Goal: Information Seeking & Learning: Learn about a topic

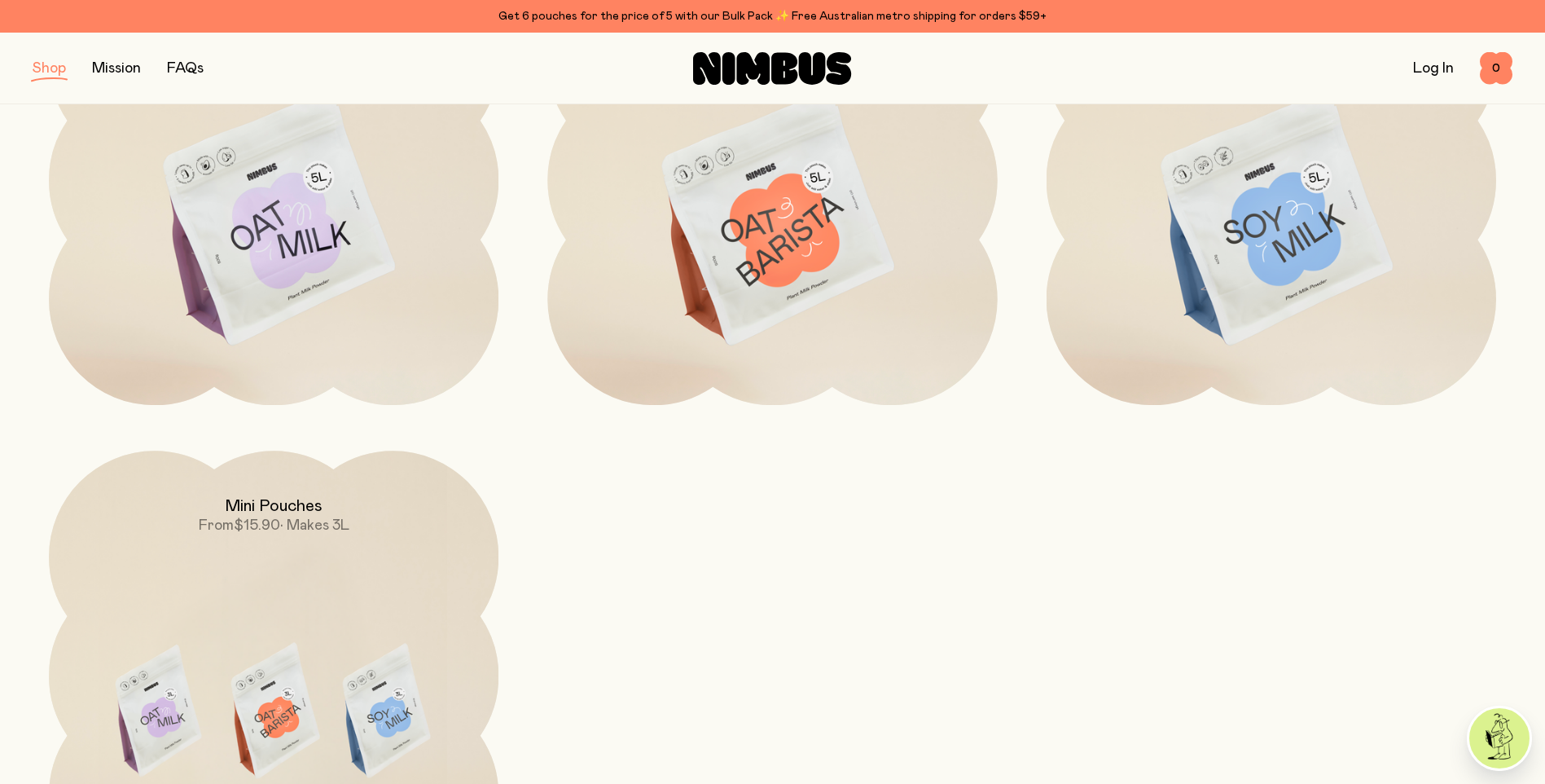
scroll to position [326, 0]
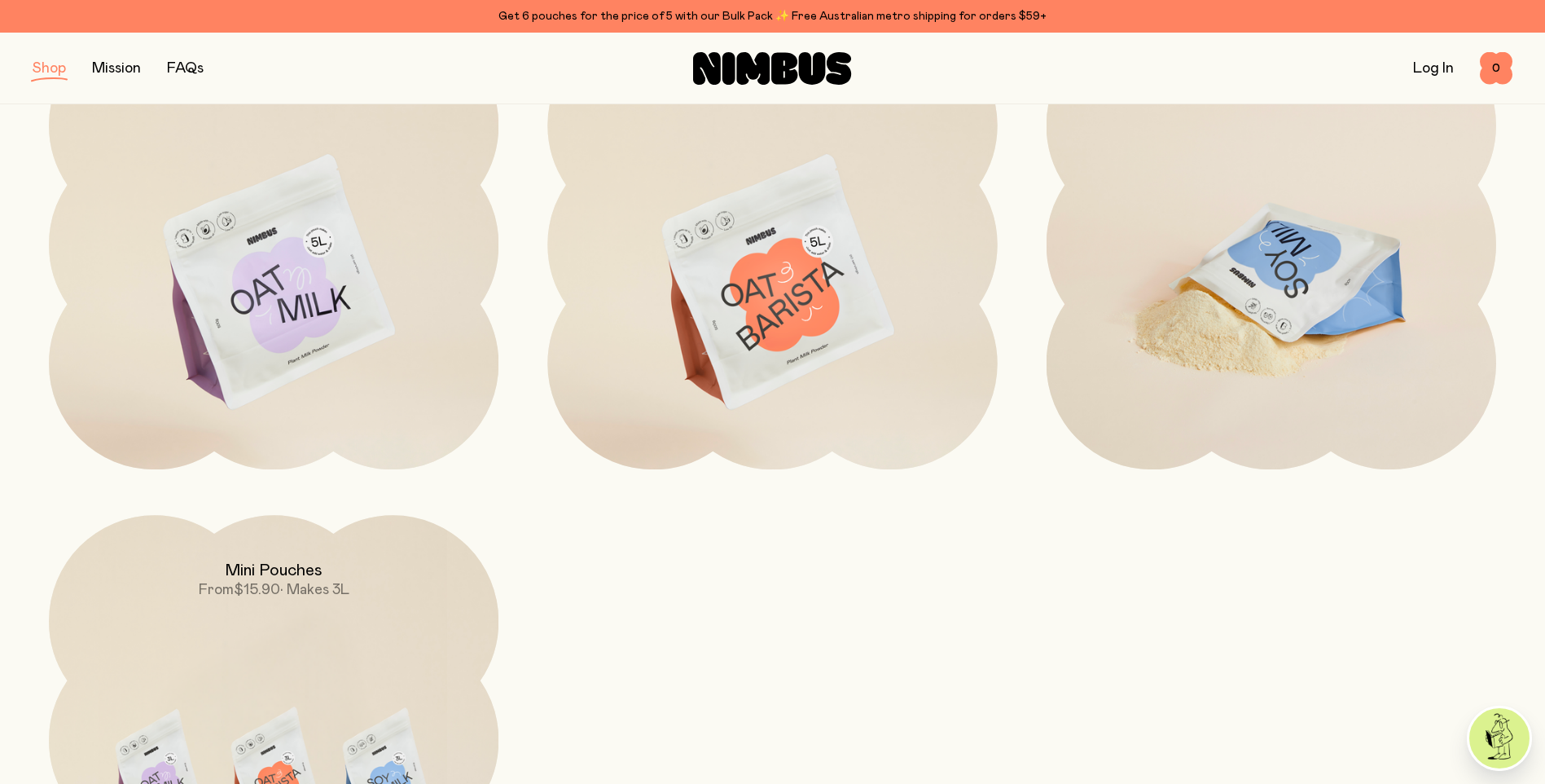
click at [1280, 266] on img at bounding box center [1271, 283] width 450 height 528
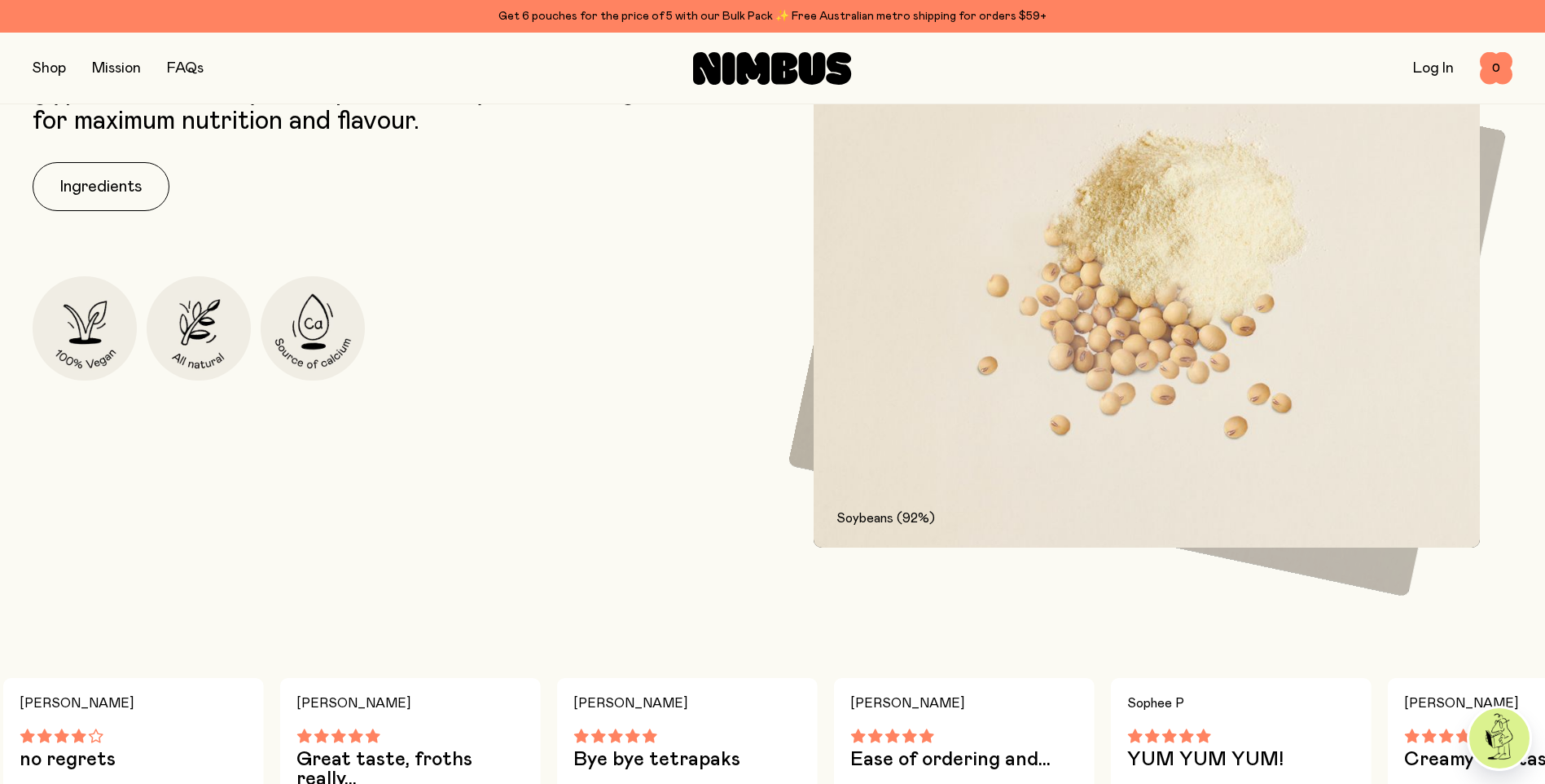
scroll to position [733, 0]
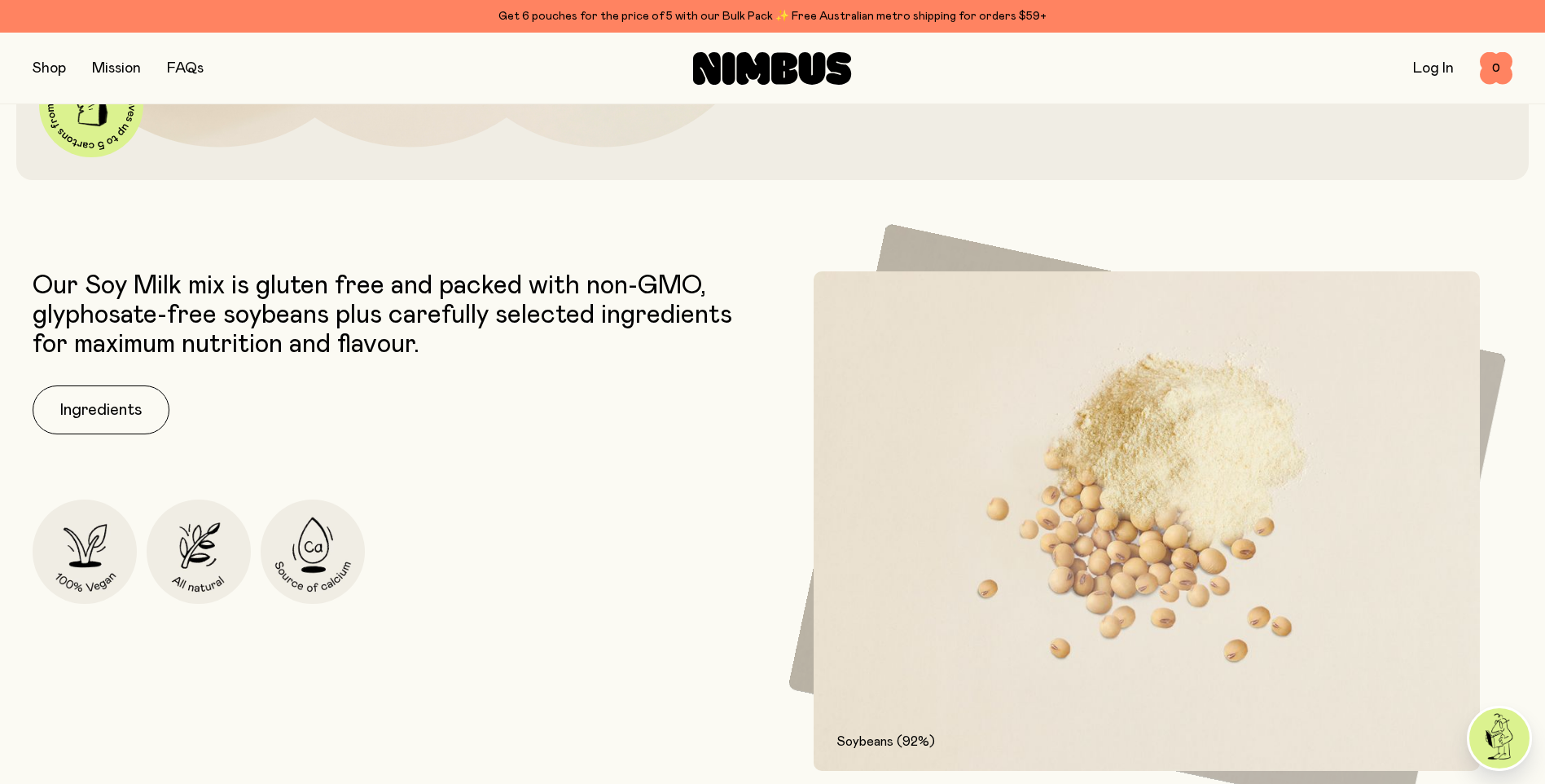
click at [119, 381] on div "Our Soy Milk mix is gluten free and packed with non-GMO, glyphosate-free soybea…" at bounding box center [398, 522] width 732 height 501
click at [113, 403] on button "Ingredients" at bounding box center [101, 409] width 137 height 49
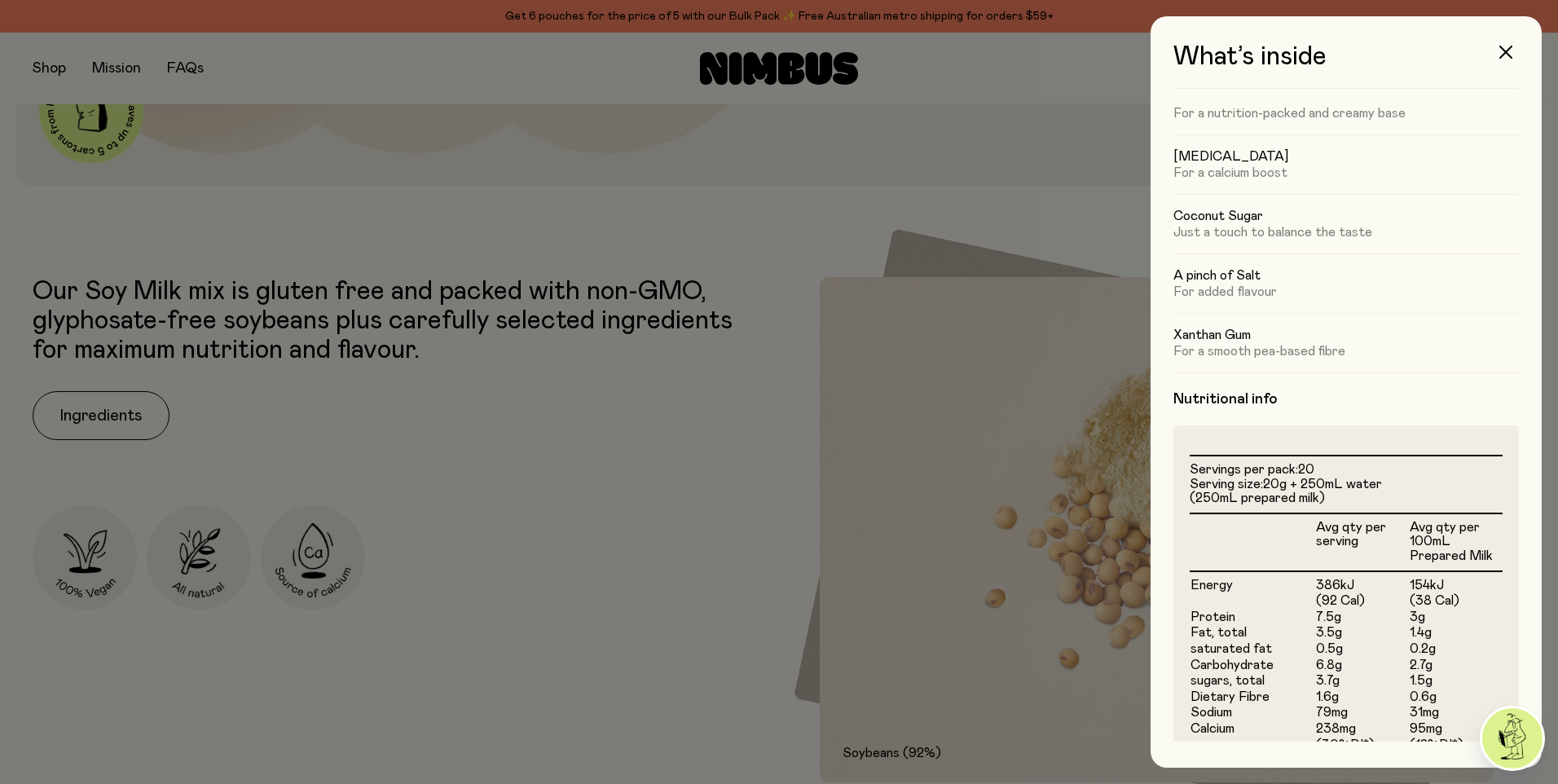
scroll to position [0, 0]
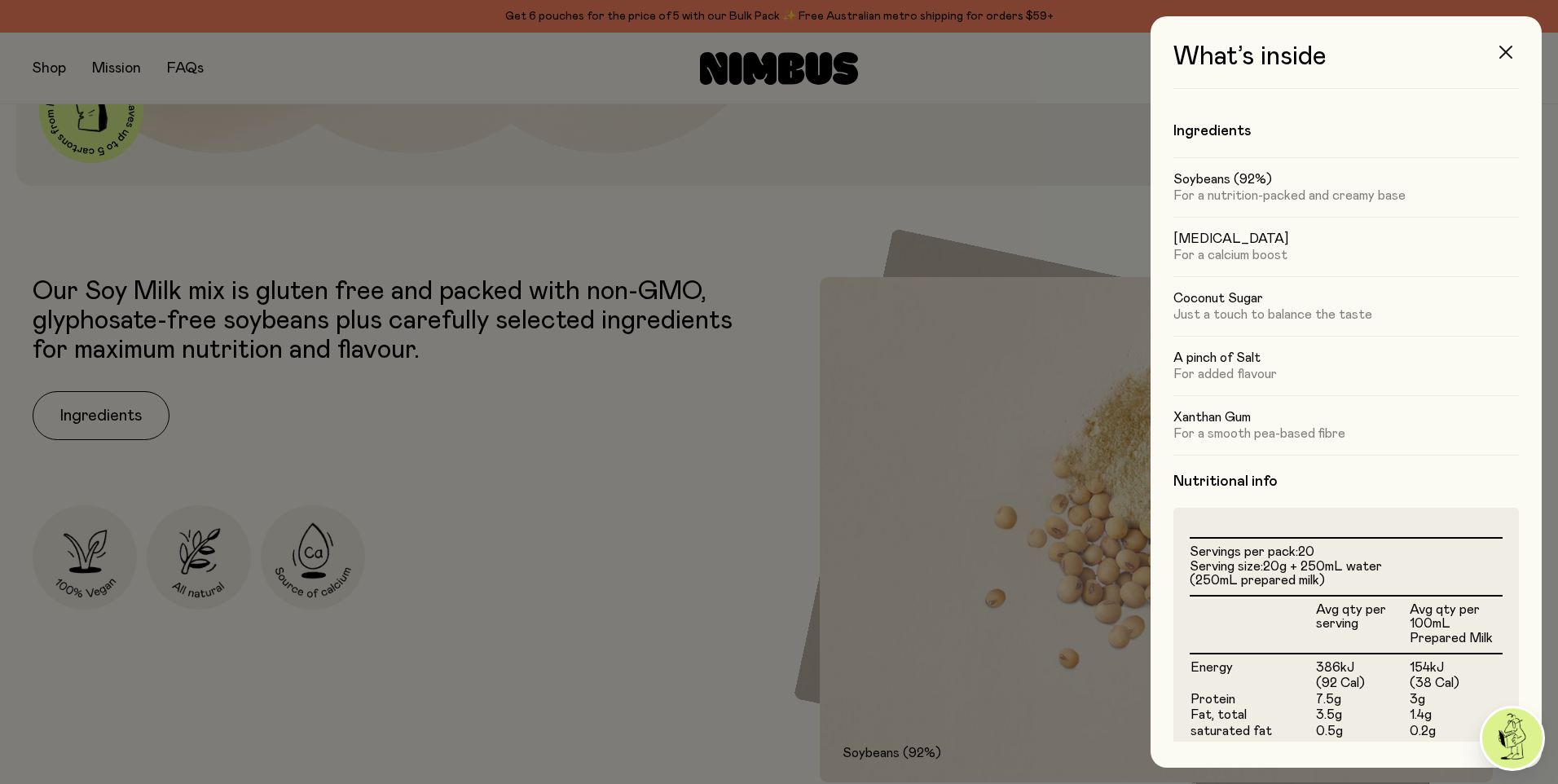
click at [1508, 54] on icon "button" at bounding box center [1505, 52] width 13 height 13
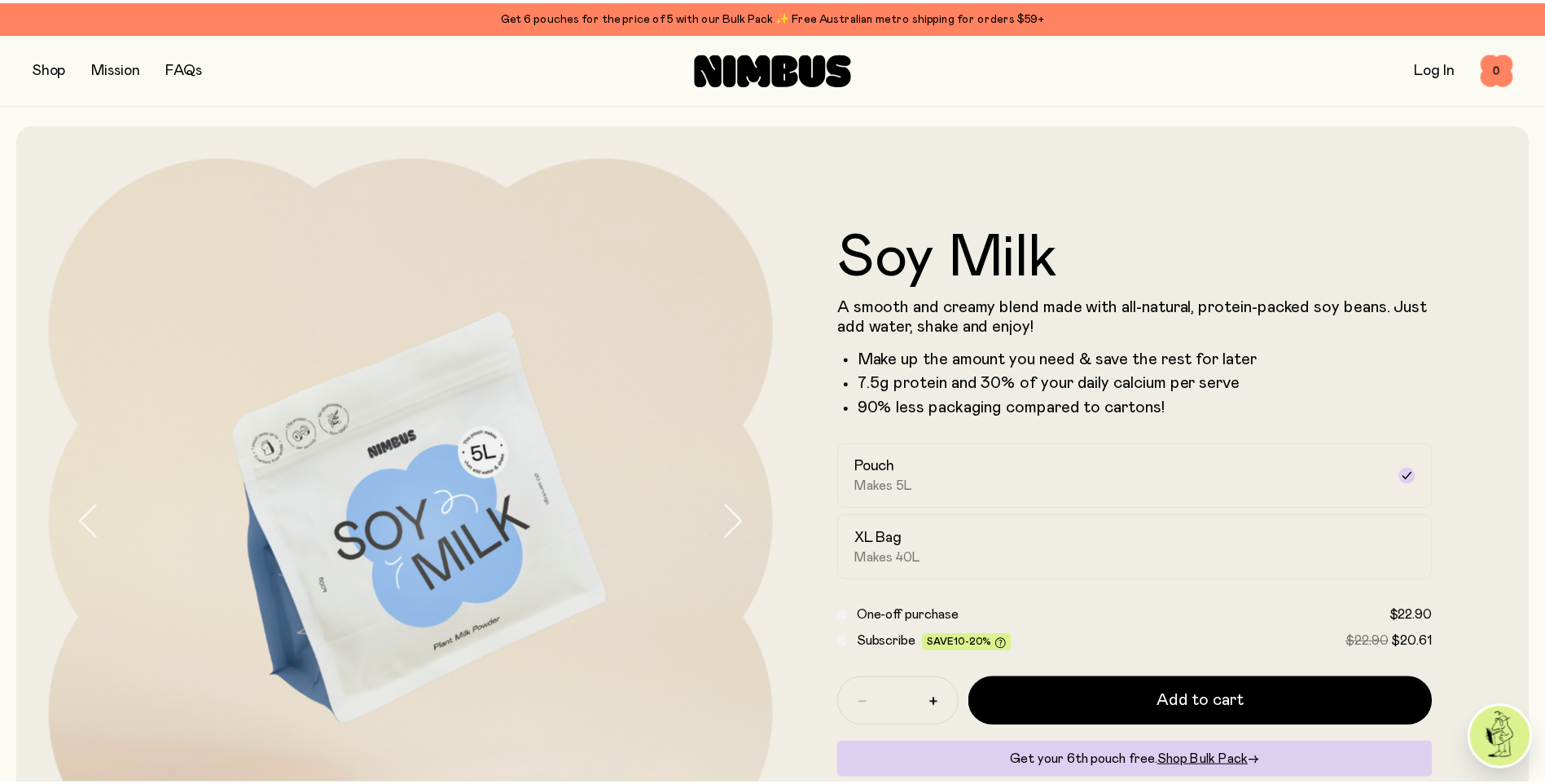
scroll to position [733, 0]
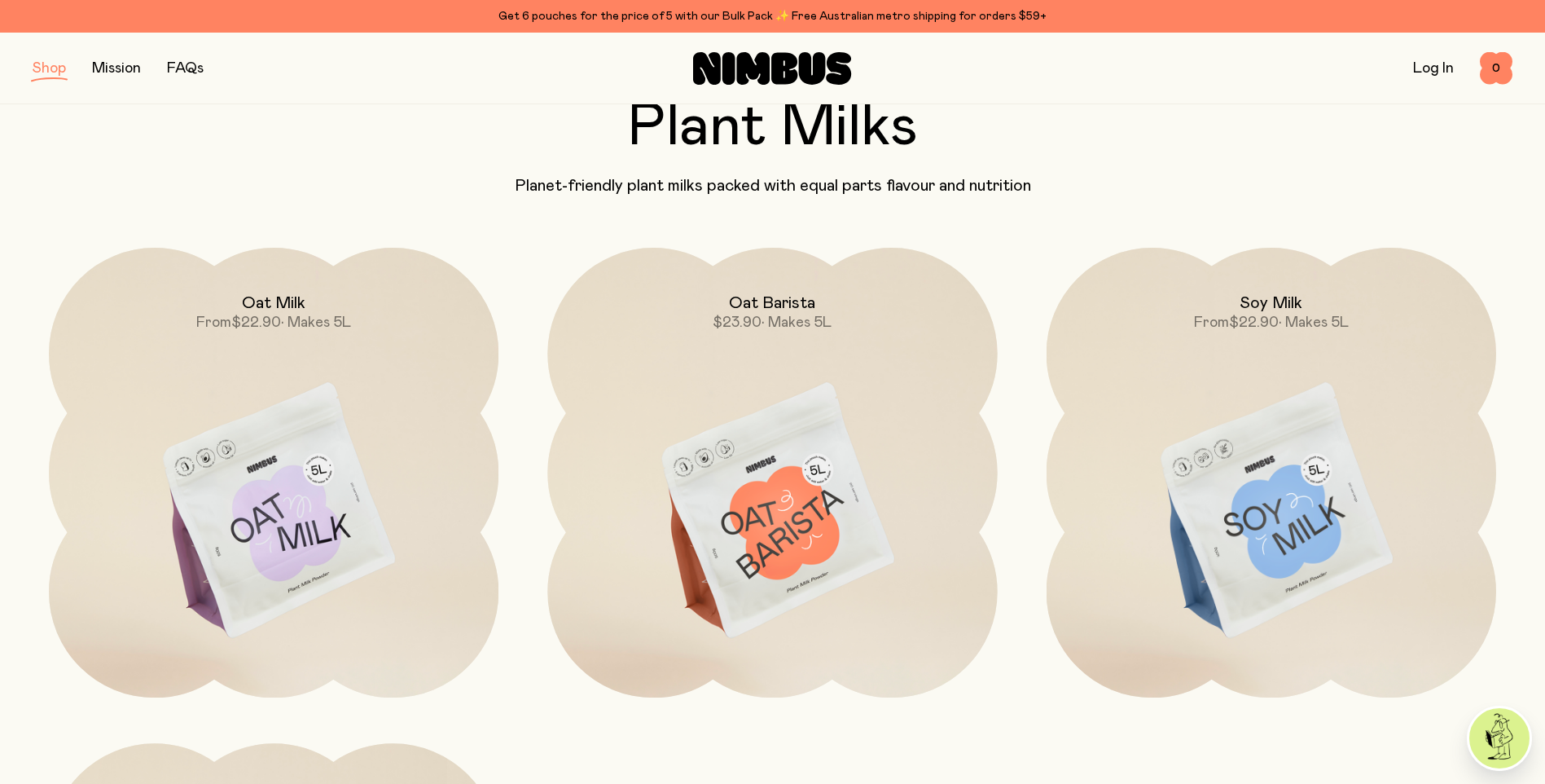
scroll to position [81, 0]
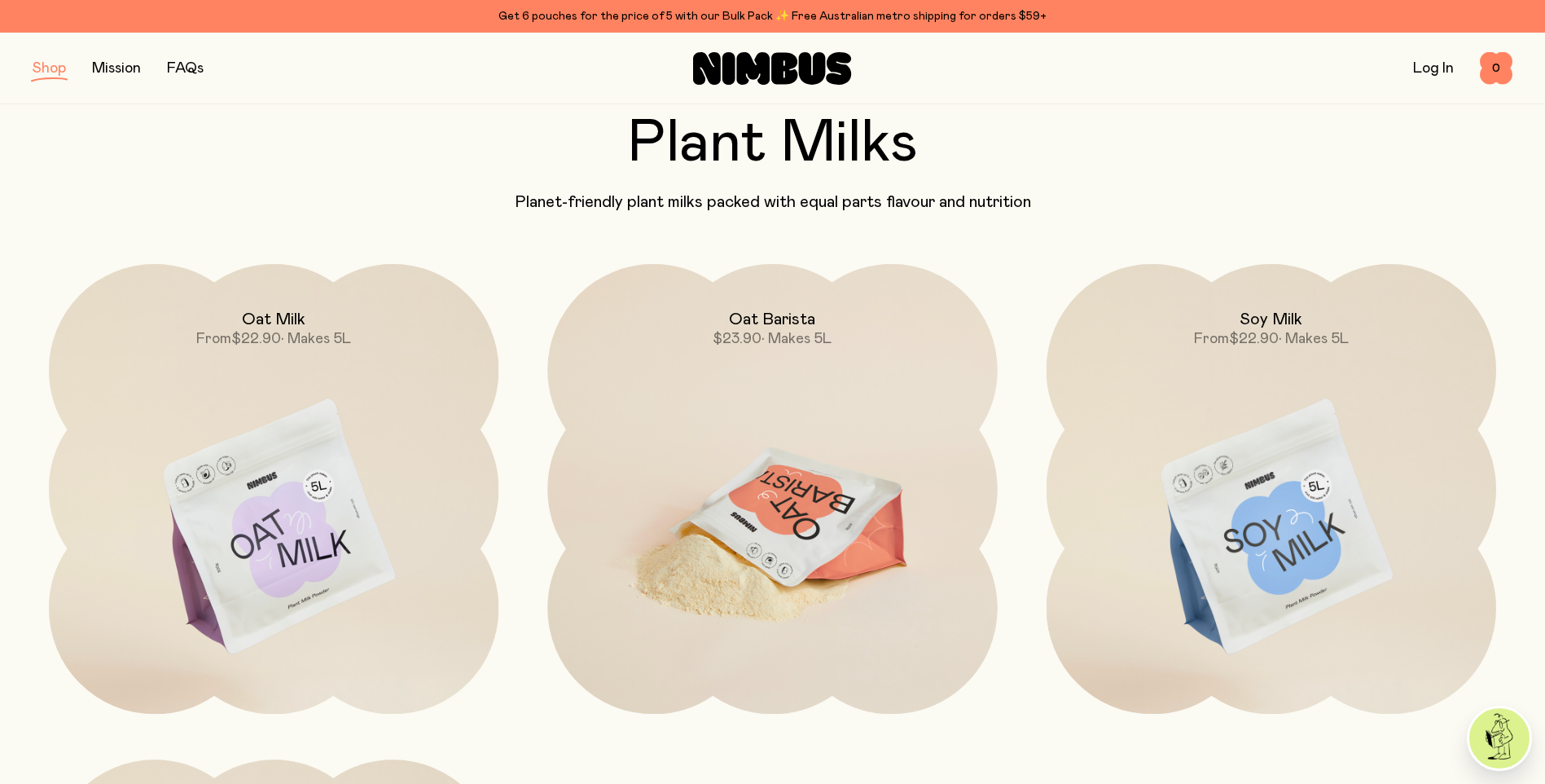
click at [784, 574] on img at bounding box center [772, 528] width 450 height 528
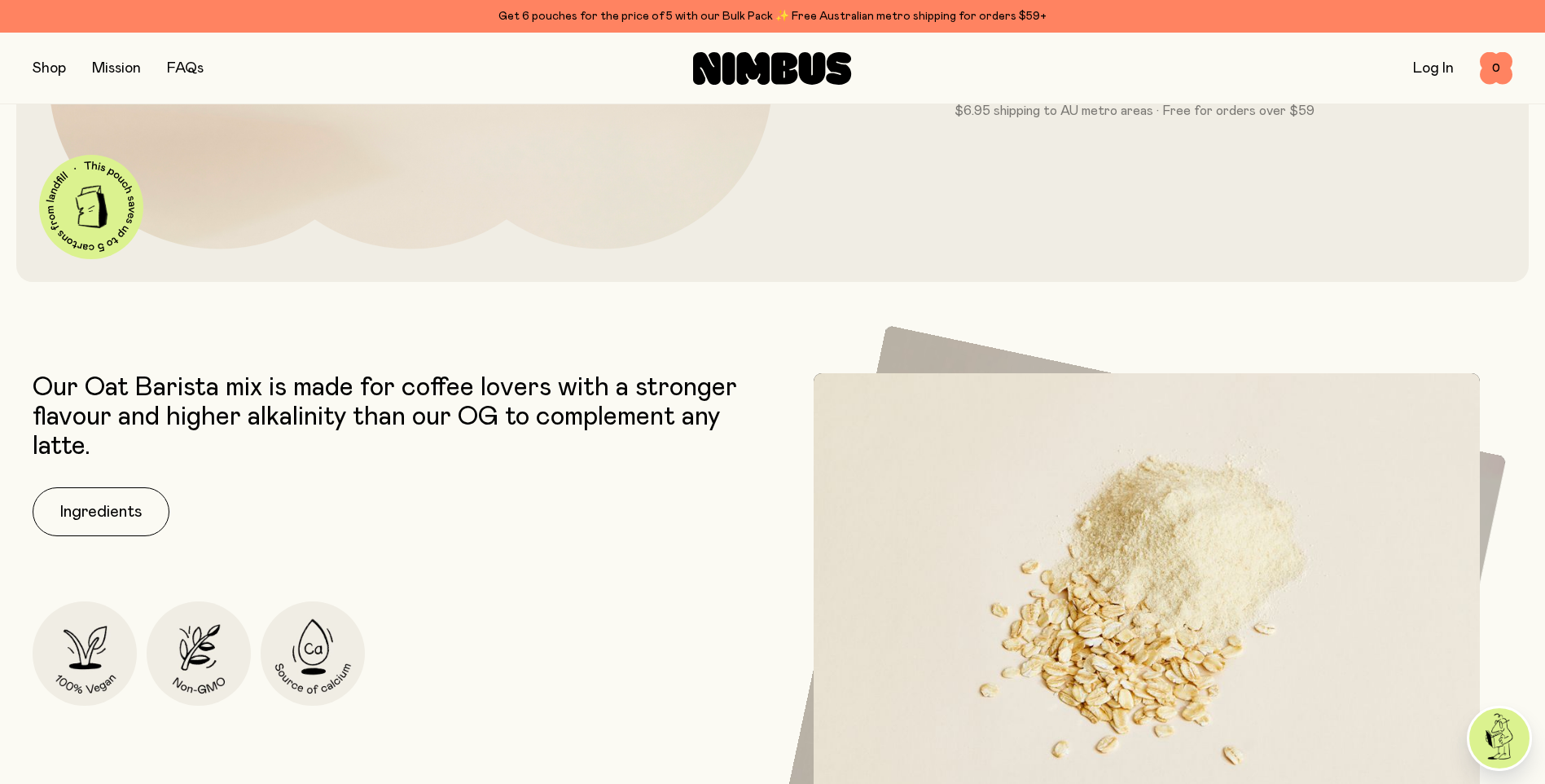
scroll to position [652, 0]
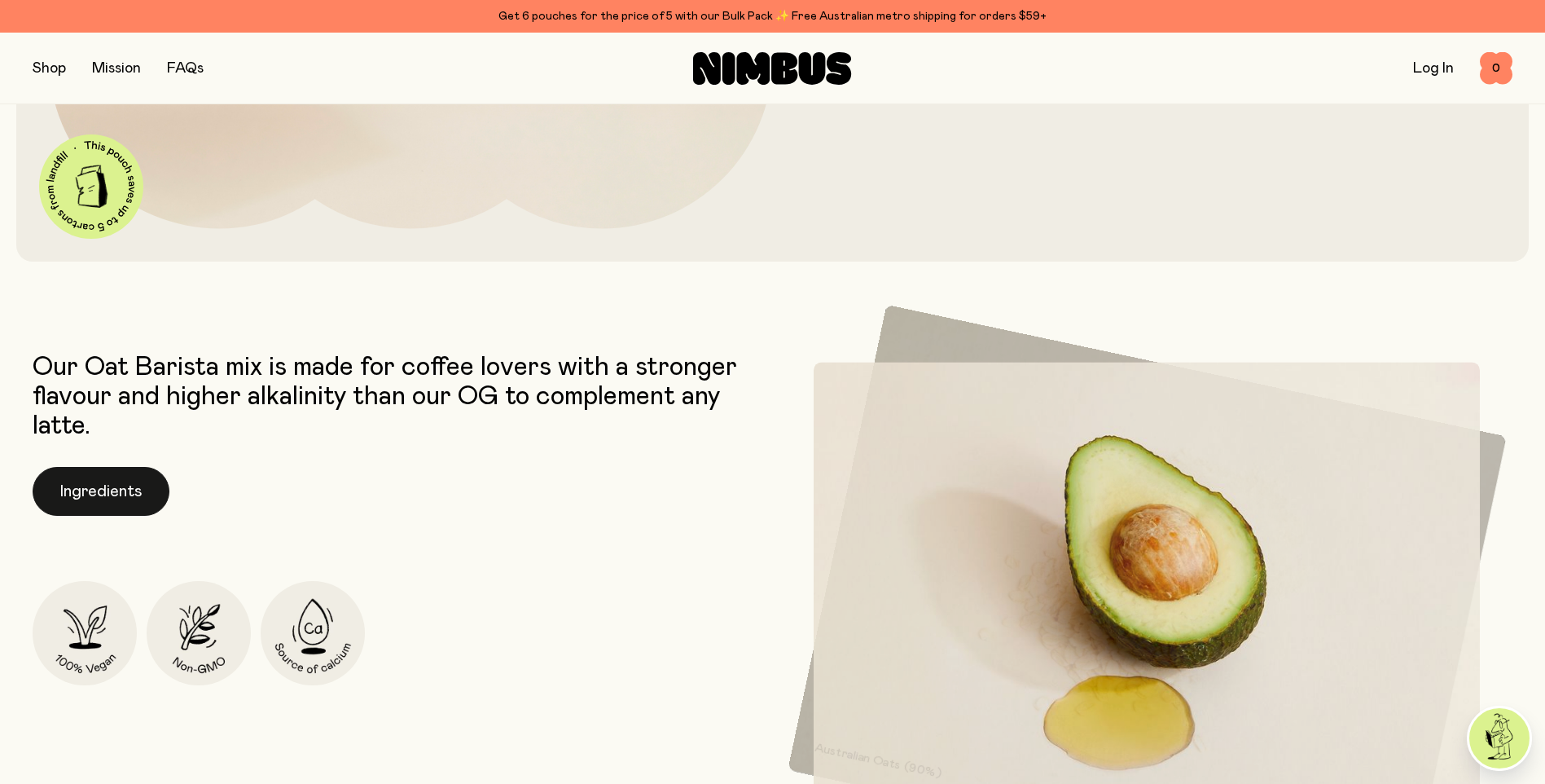
click at [127, 487] on button "Ingredients" at bounding box center [101, 490] width 137 height 49
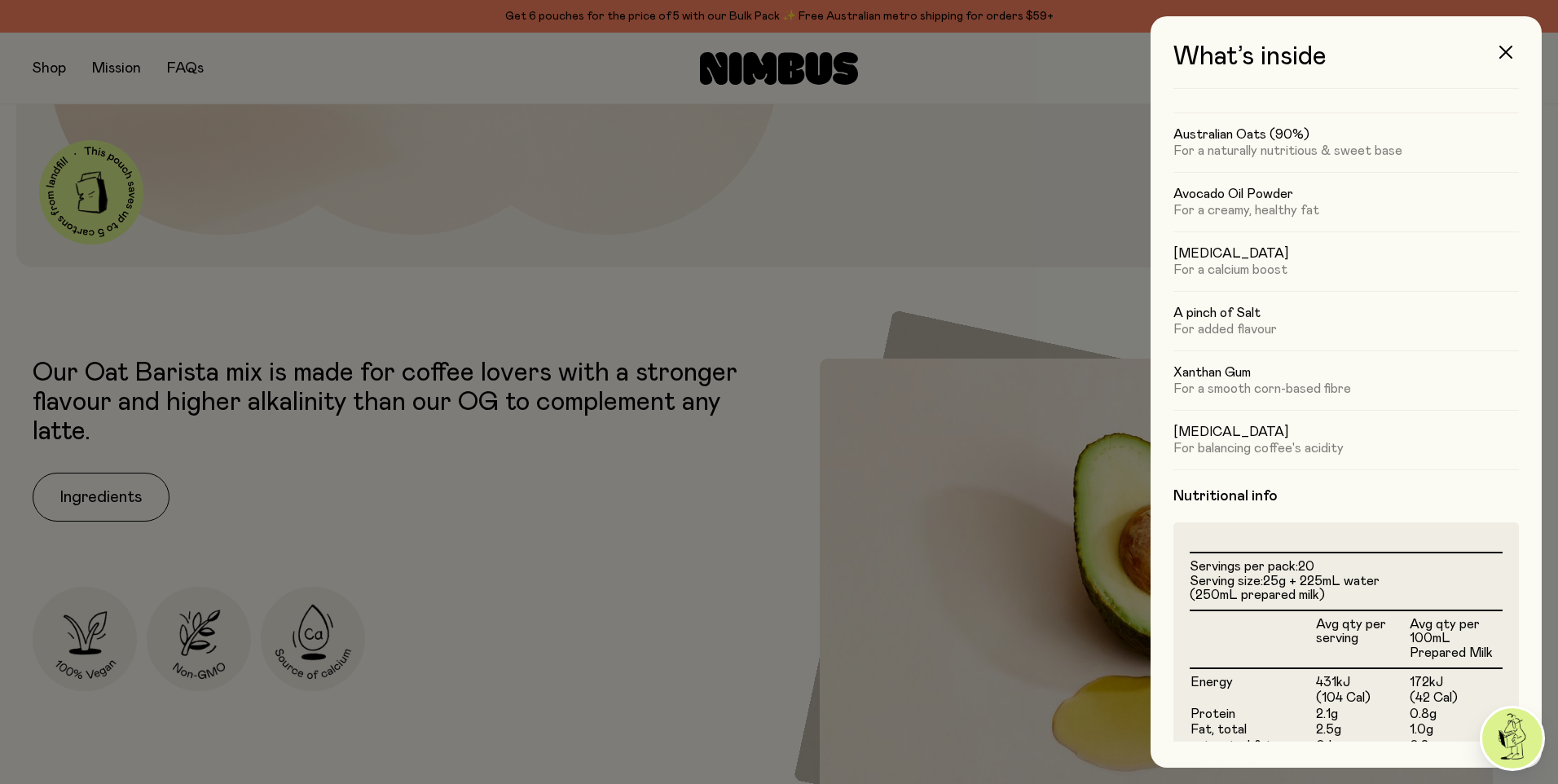
scroll to position [81, 0]
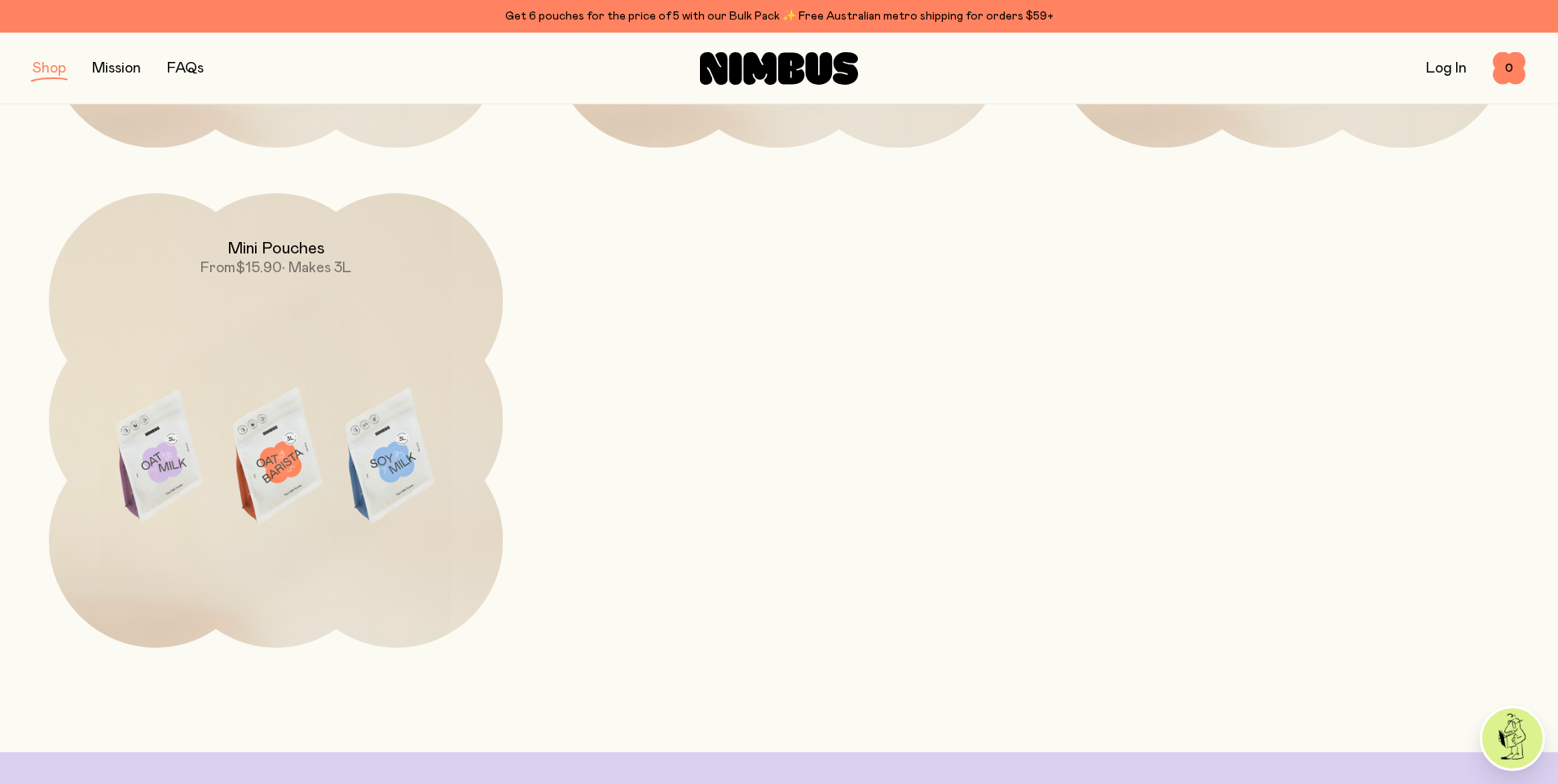
click at [757, 277] on div "Oat Milk From $22.90 • Makes 5L Oat Barista $23.90 • Makes 5L Soy Milk From $22…" at bounding box center [779, 170] width 1492 height 954
click at [1287, 503] on div "Oat Milk From $22.90 • Makes 5L Oat Barista $23.90 • Makes 5L Soy Milk From $22…" at bounding box center [779, 170] width 1492 height 954
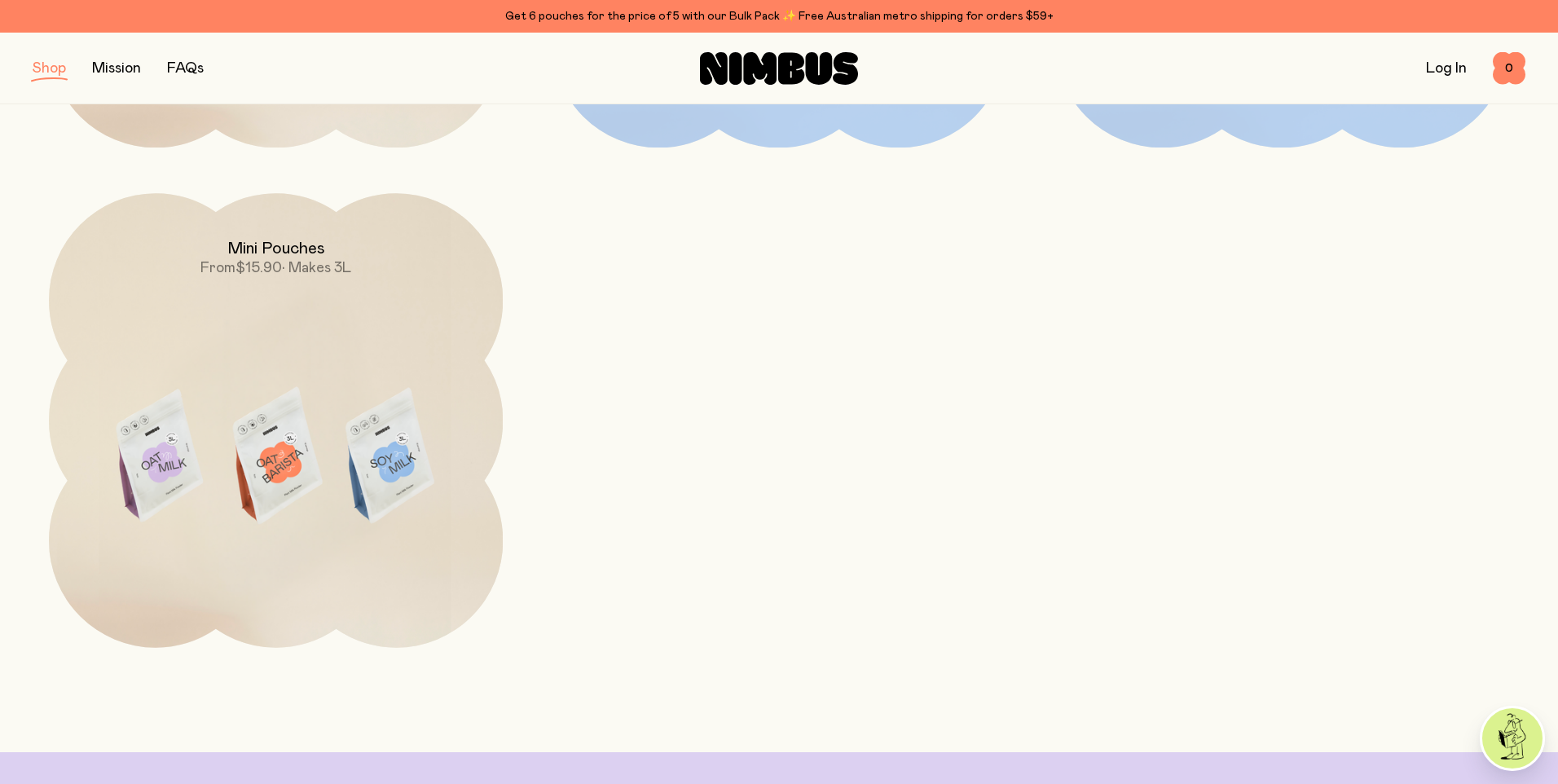
drag, startPoint x: 597, startPoint y: 186, endPoint x: 634, endPoint y: 446, distance: 262.6
click at [634, 446] on div "Oat Milk From $22.90 • Makes 5L Oat Barista $23.90 • Makes 5L Soy Milk From $22…" at bounding box center [779, 170] width 1492 height 954
click at [1539, 579] on section "Plant Milks Planet-friendly plant milks packed with equal parts flavour and nut…" at bounding box center [779, 95] width 1558 height 1104
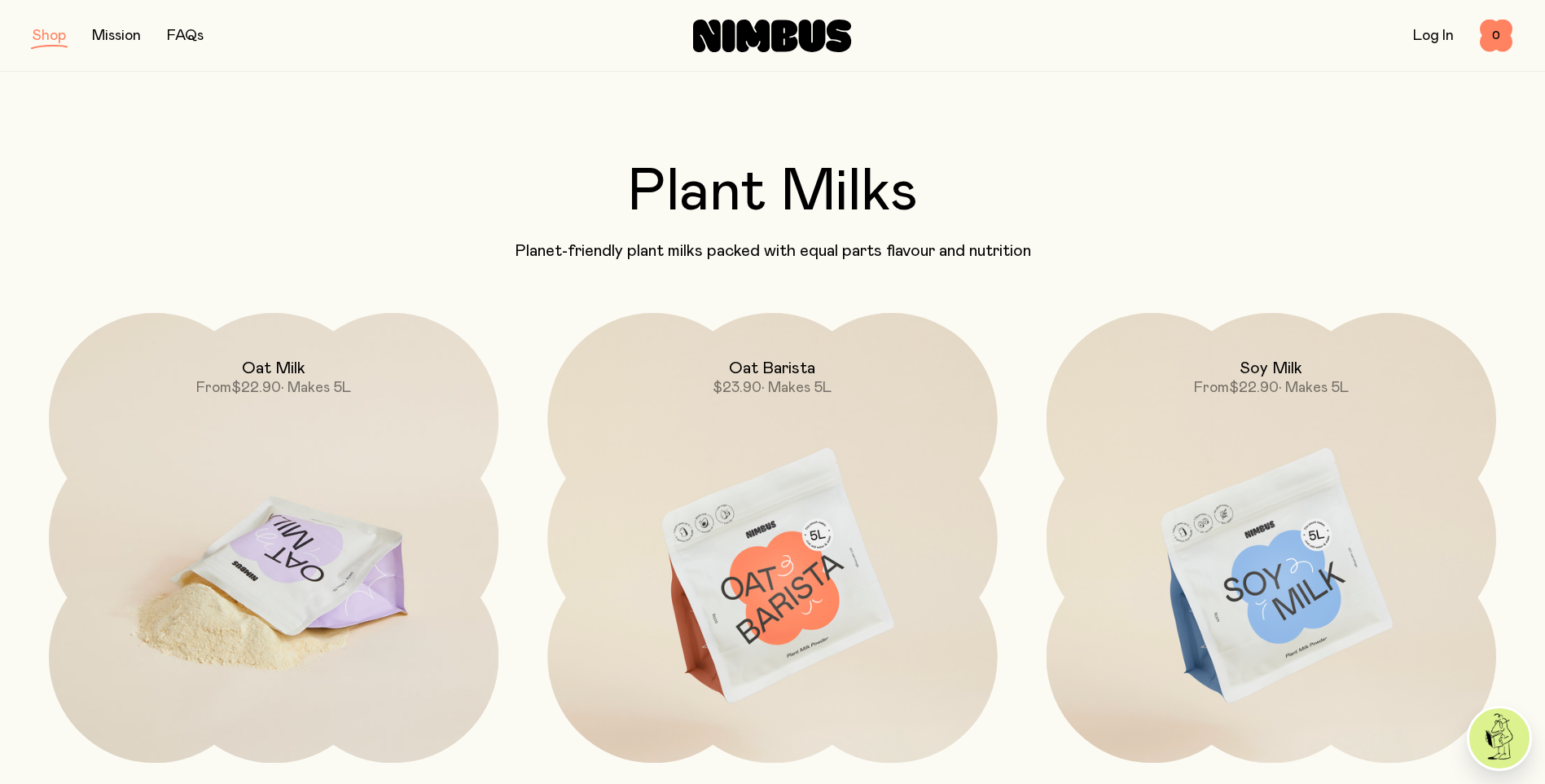
click at [262, 532] on img at bounding box center [273, 577] width 450 height 528
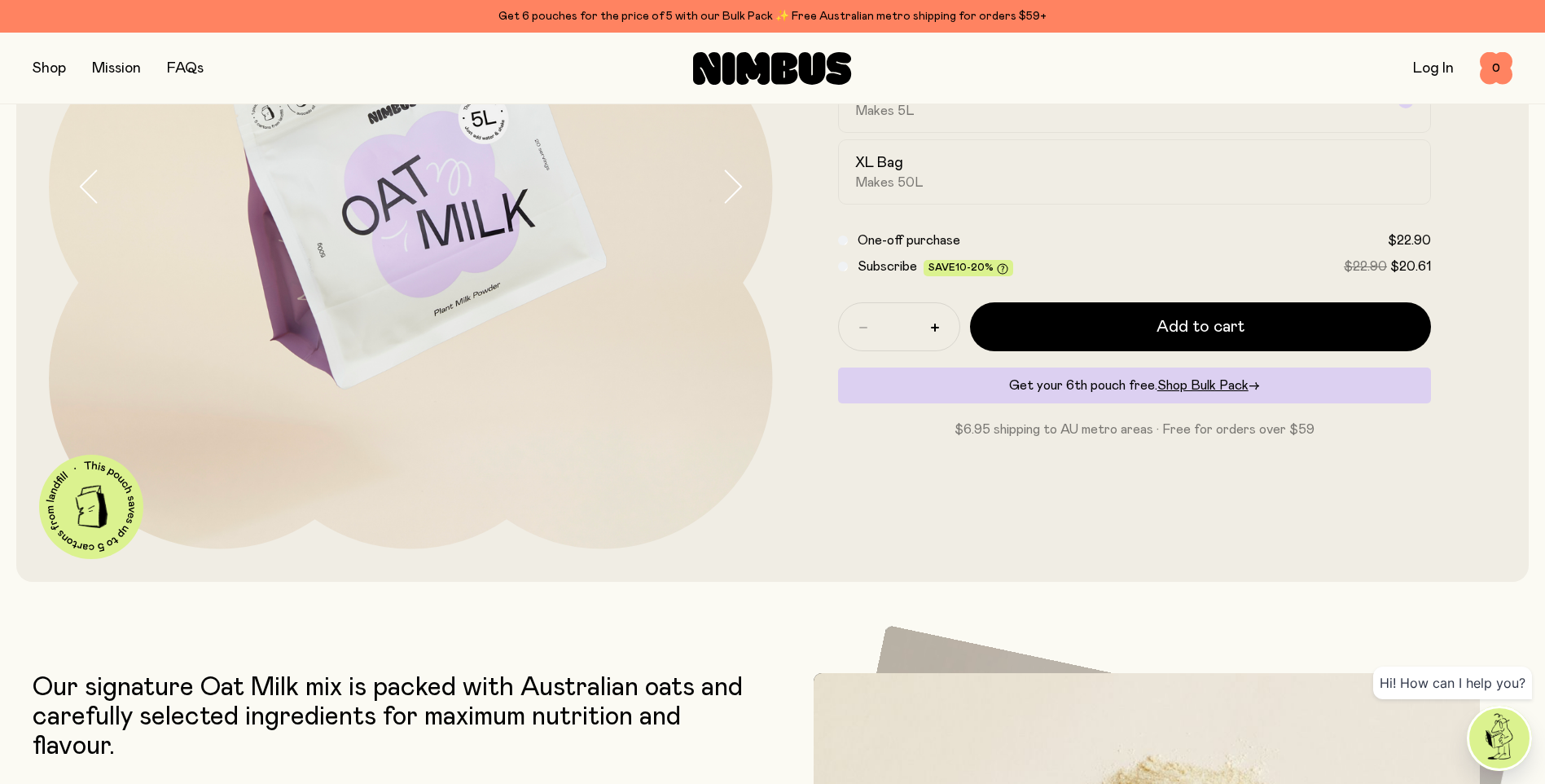
scroll to position [570, 0]
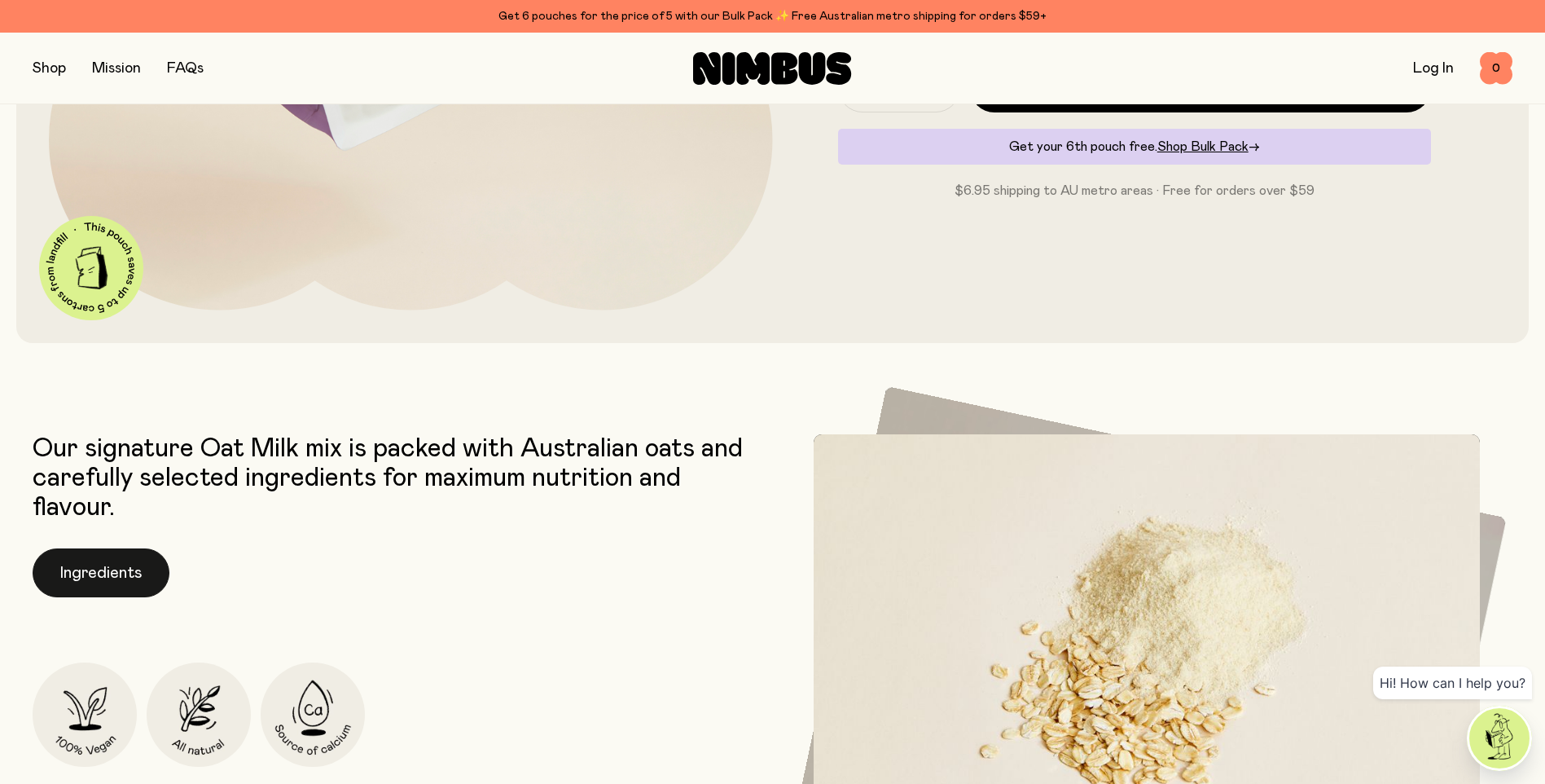
click at [78, 569] on button "Ingredients" at bounding box center [101, 573] width 137 height 49
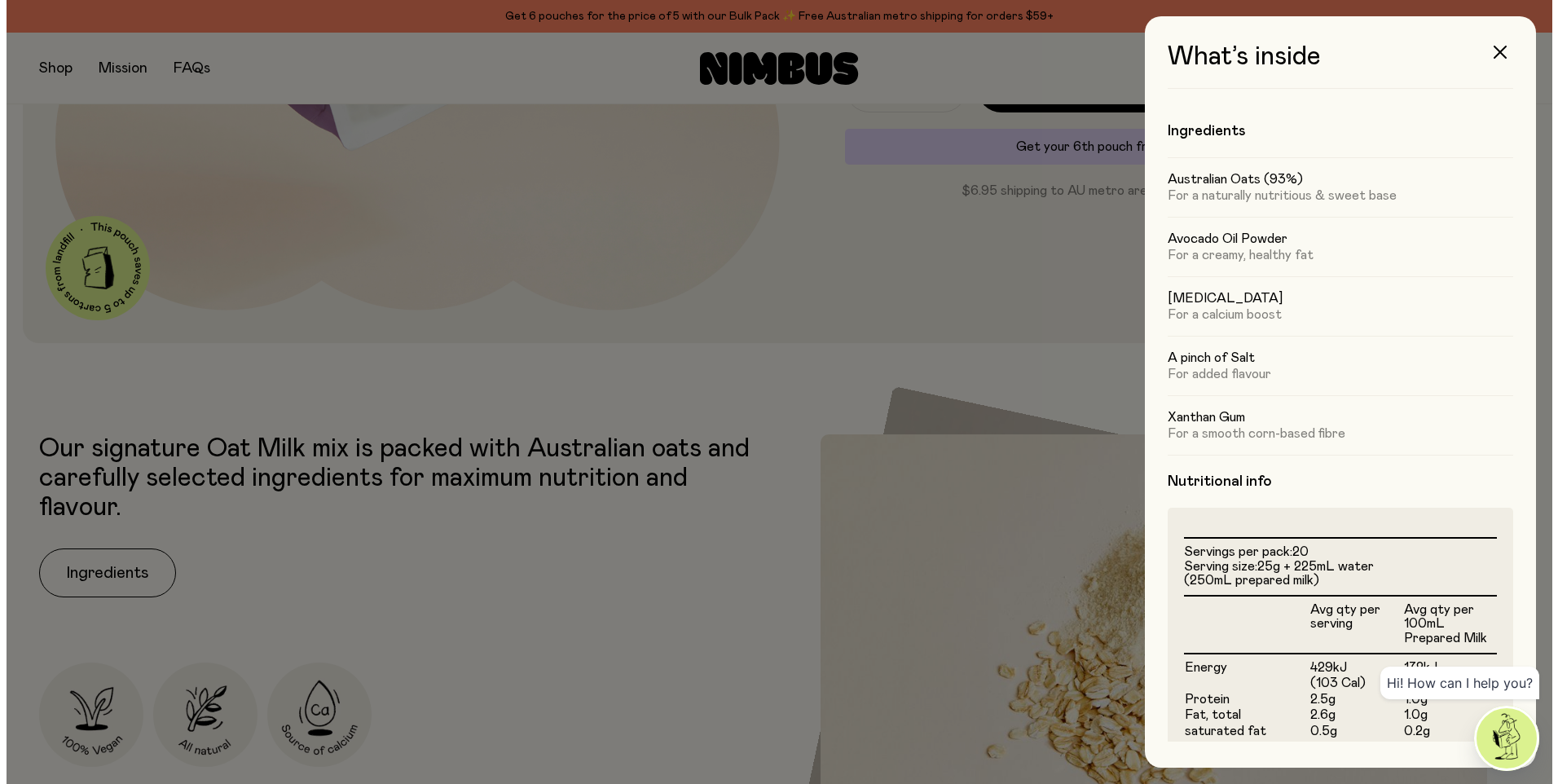
scroll to position [0, 0]
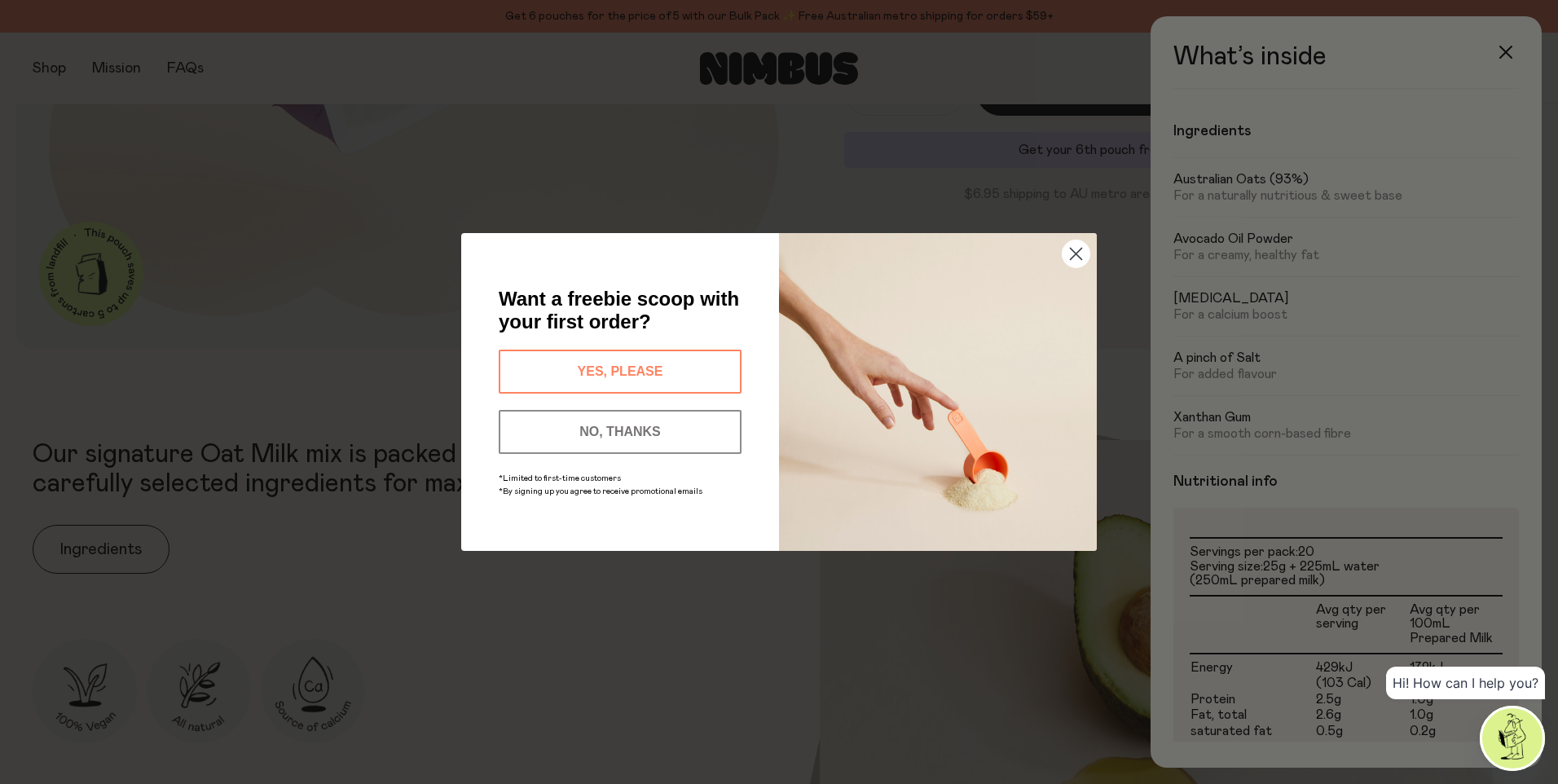
click at [1065, 259] on circle "Close dialog" at bounding box center [1075, 253] width 27 height 27
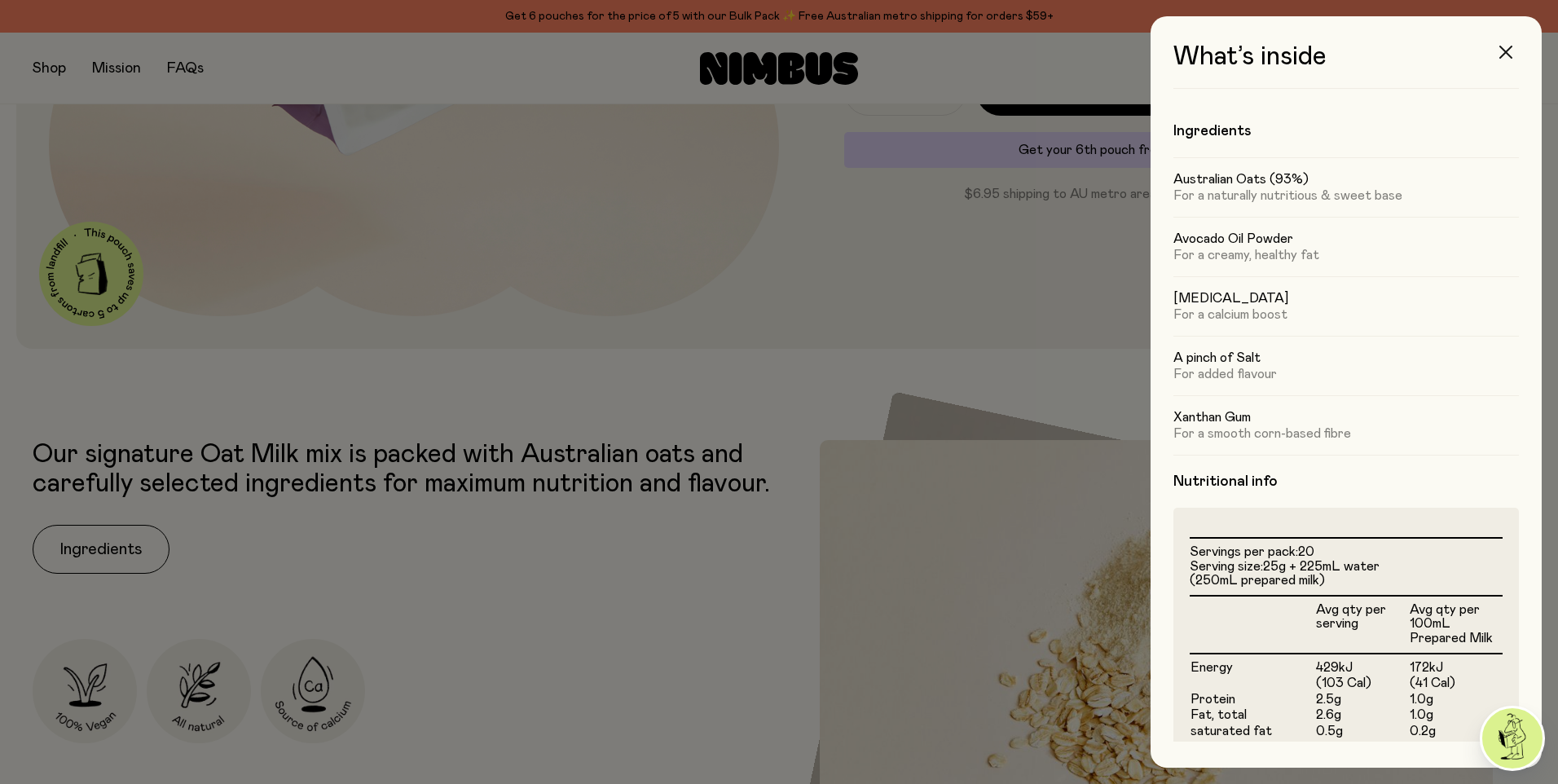
click at [1503, 52] on icon "button" at bounding box center [1505, 52] width 13 height 13
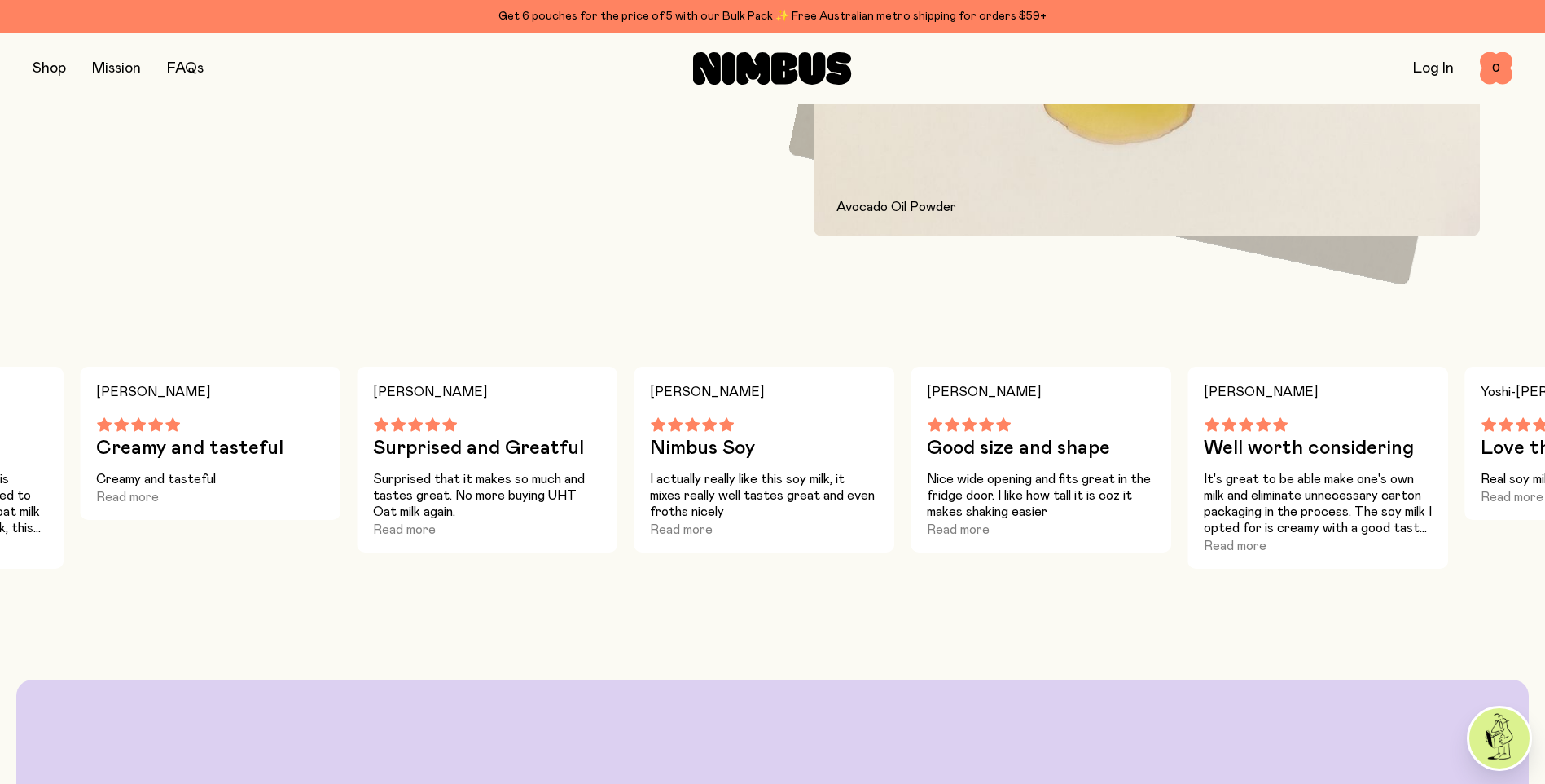
scroll to position [1194, 0]
